Goal: Navigation & Orientation: Find specific page/section

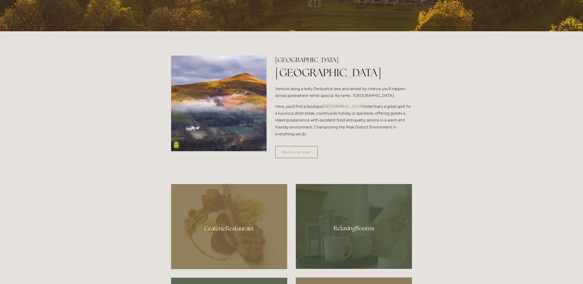
scroll to position [315, 0]
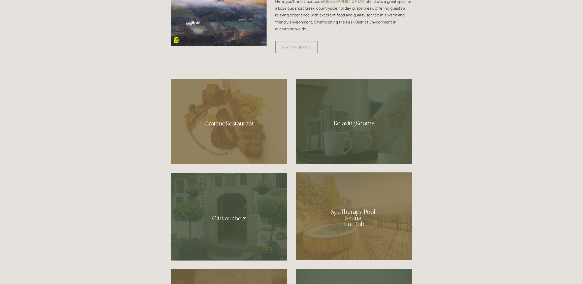
click at [225, 123] on div at bounding box center [229, 121] width 116 height 85
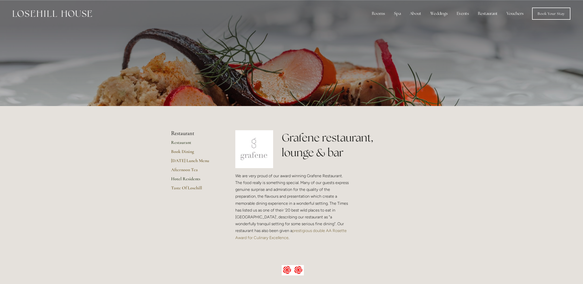
click at [191, 178] on link "Hotel Residents" at bounding box center [195, 180] width 48 height 9
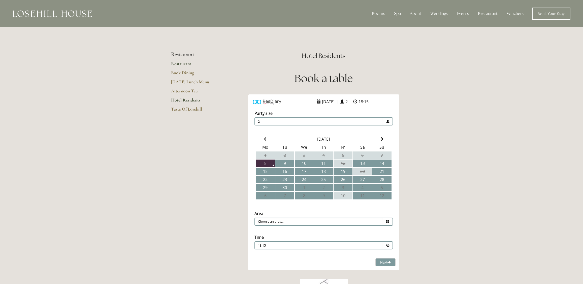
click at [184, 62] on link "Restaurant" at bounding box center [195, 65] width 48 height 9
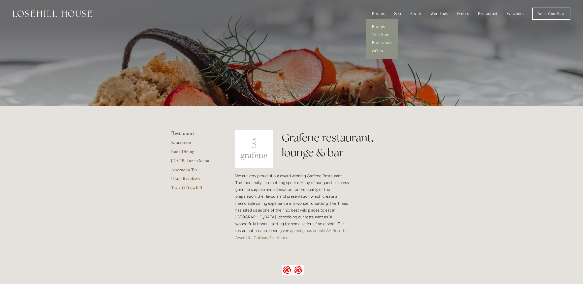
click at [380, 25] on link "Rooms" at bounding box center [382, 27] width 33 height 8
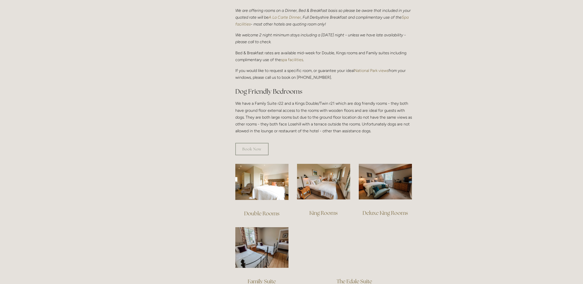
scroll to position [210, 0]
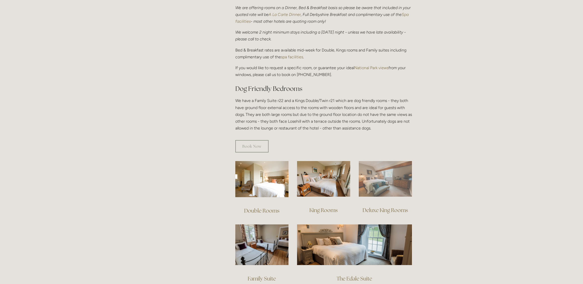
click at [380, 167] on img at bounding box center [385, 179] width 53 height 36
